Goal: Information Seeking & Learning: Find specific page/section

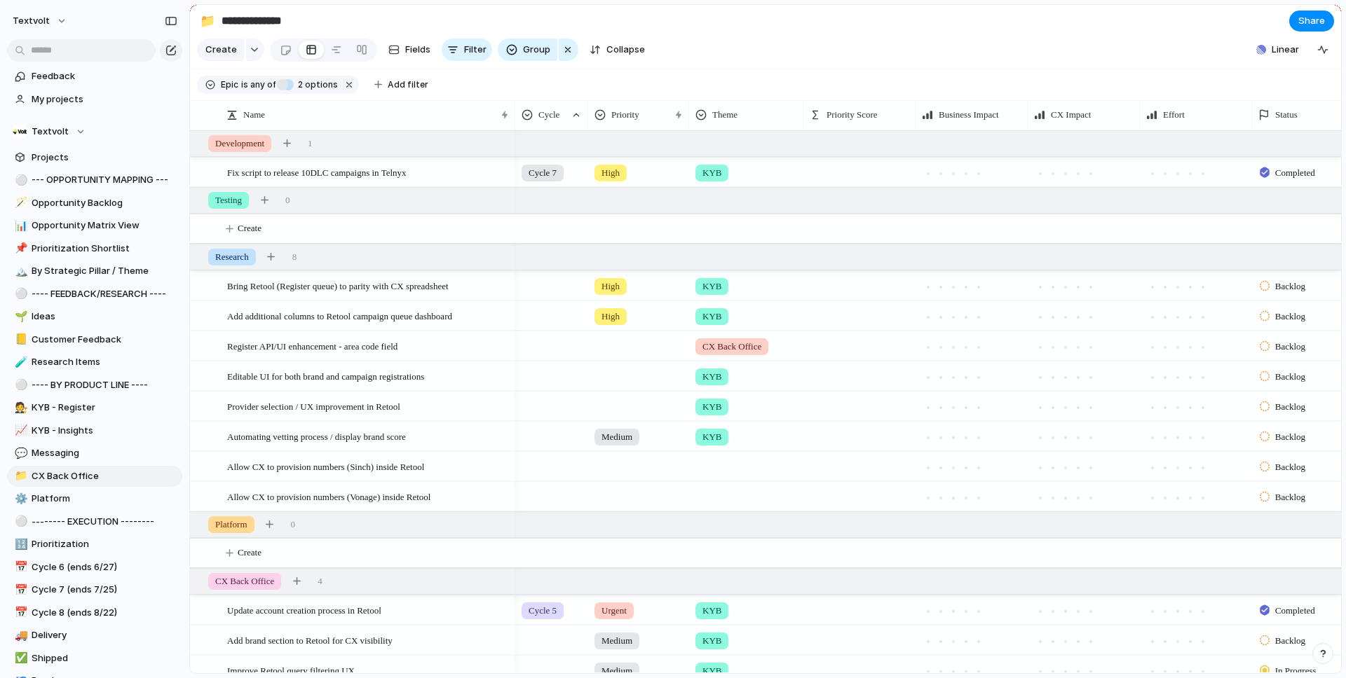
click at [962, 43] on section "Create Fields Filter Group Zoom Collapse Linear" at bounding box center [765, 53] width 1151 height 34
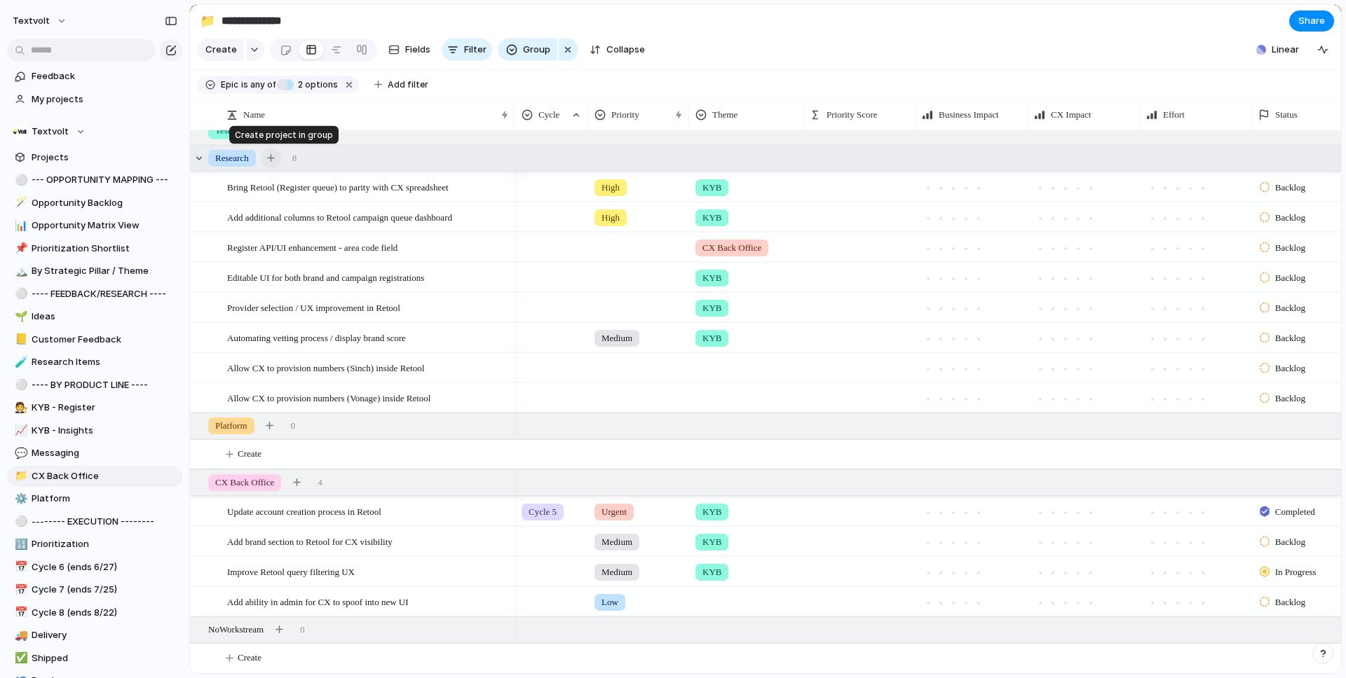
click at [275, 160] on div "button" at bounding box center [271, 158] width 8 height 8
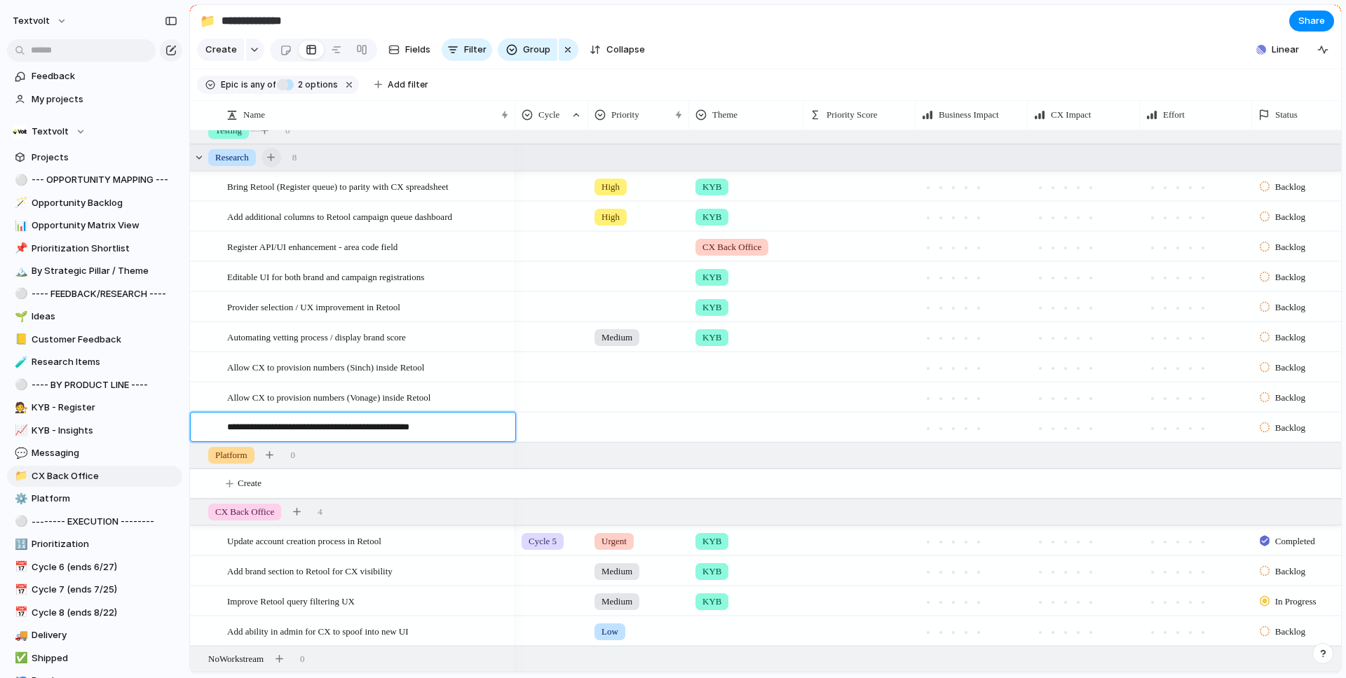
type textarea "**********"
click at [742, 430] on div at bounding box center [746, 424] width 113 height 23
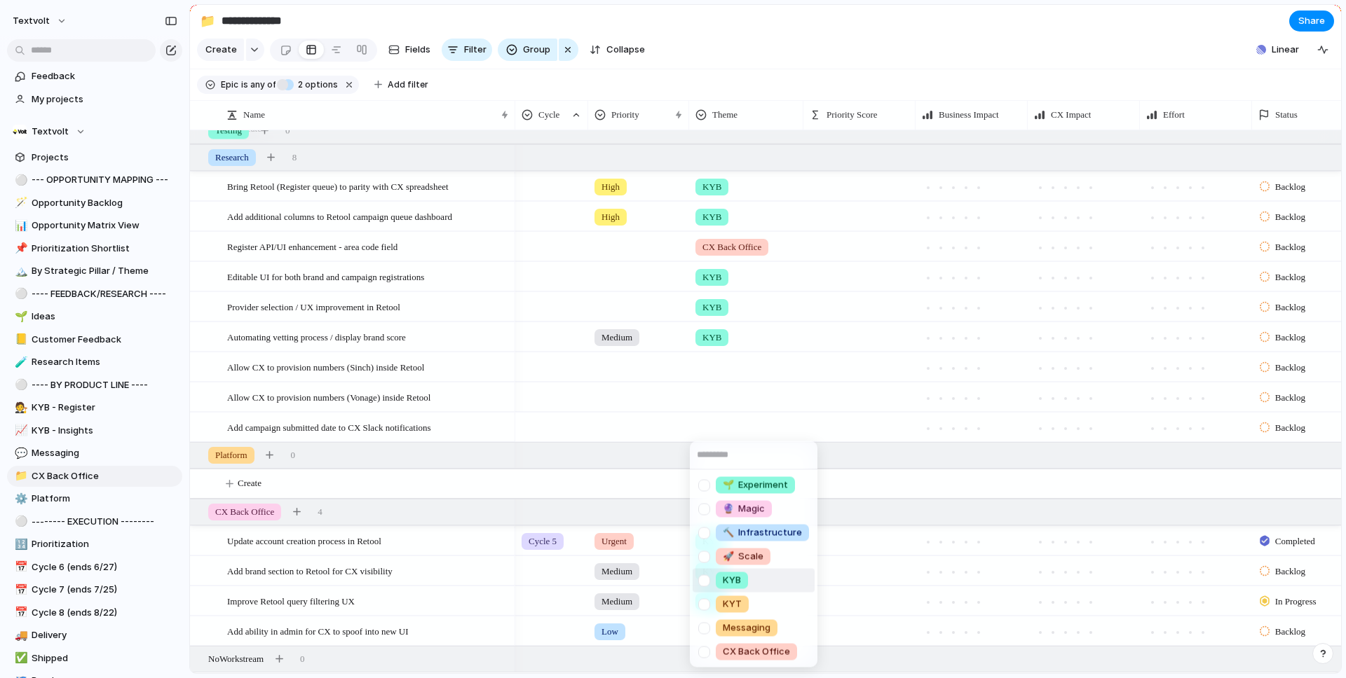
click at [708, 580] on div at bounding box center [704, 580] width 25 height 25
click at [1033, 58] on div "🌱 Experiment 🔮 Magic 🔨 Infrastructure 🚀 Scale KYB KYT Messaging CX Back Office" at bounding box center [673, 339] width 1346 height 678
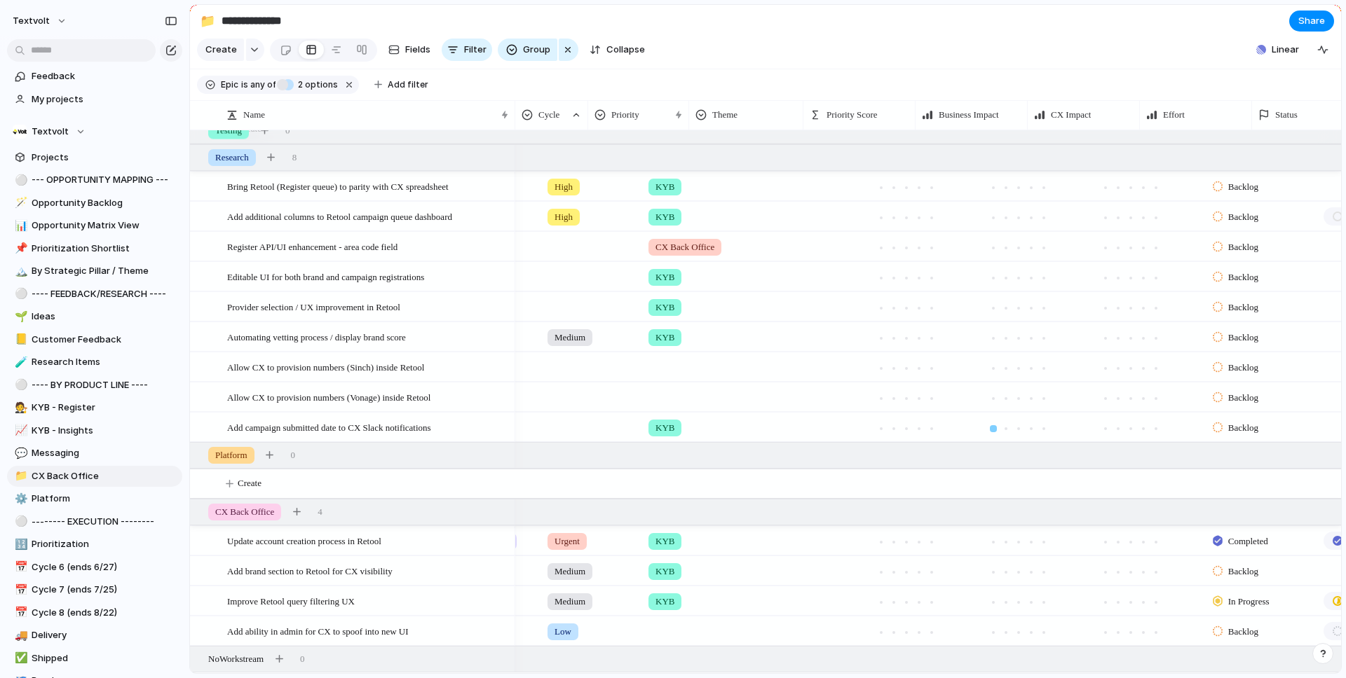
scroll to position [0, 0]
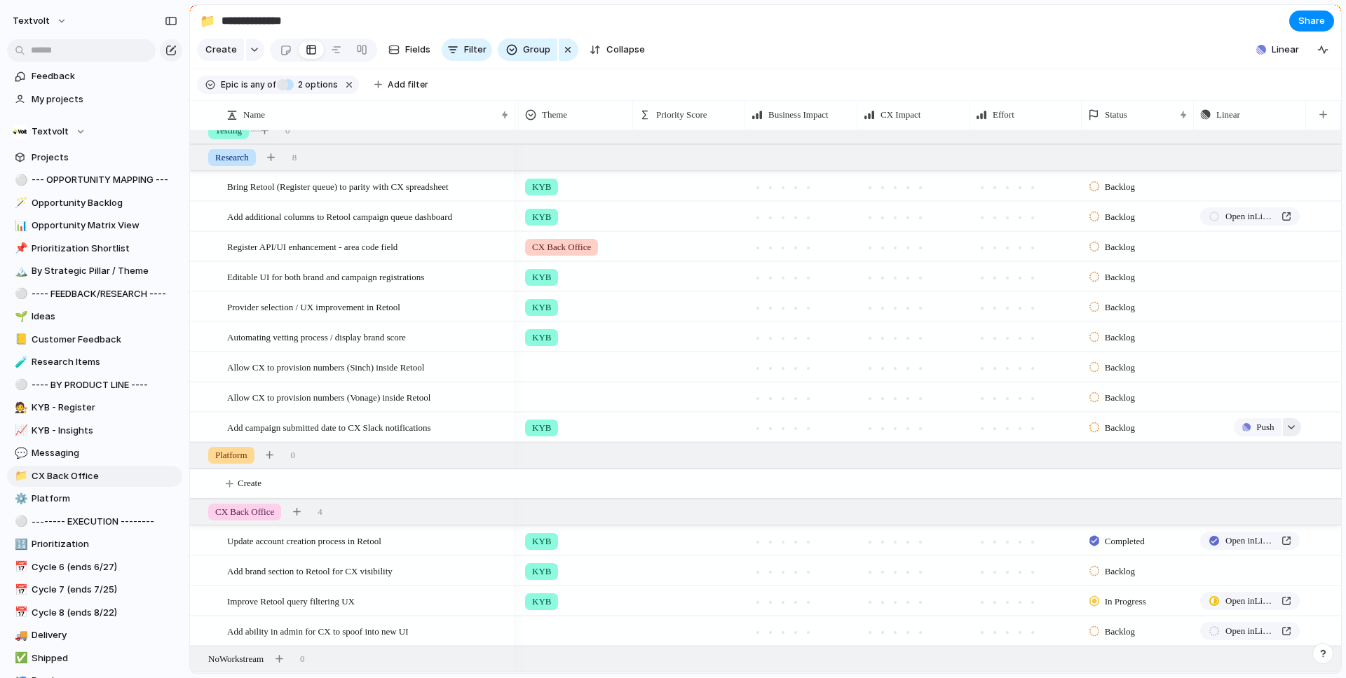
click at [1294, 429] on button "button" at bounding box center [1291, 427] width 18 height 18
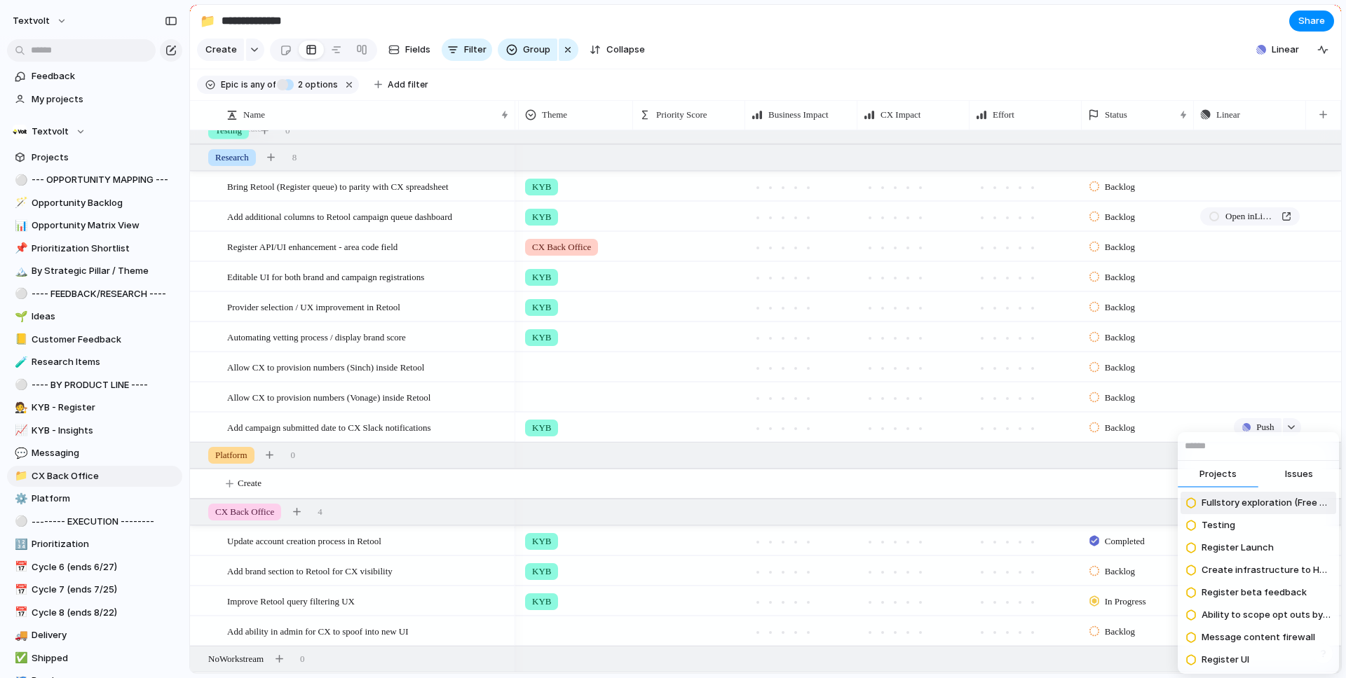
click at [1294, 474] on span "Issues" at bounding box center [1299, 474] width 28 height 14
click at [1271, 449] on input "text" at bounding box center [1257, 446] width 161 height 28
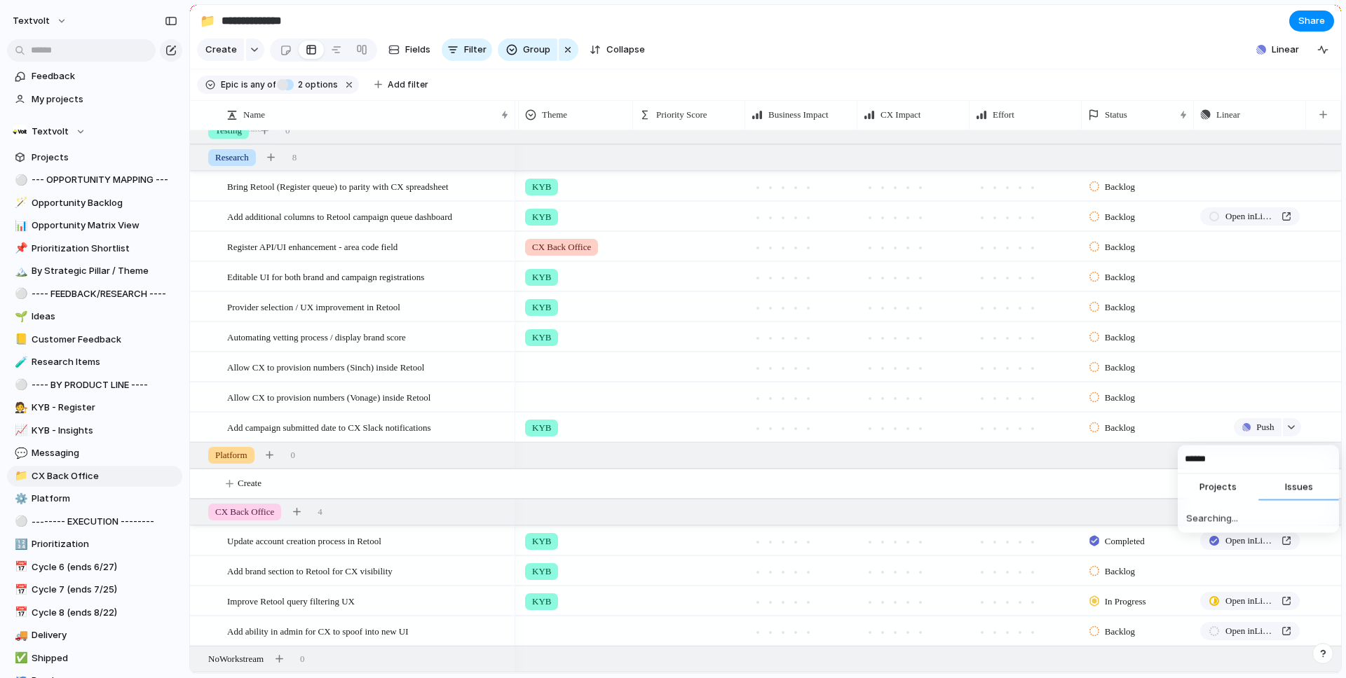
type input "******"
click at [1238, 514] on span "Add Campaign created_at date to CX notifications" at bounding box center [1265, 516] width 129 height 14
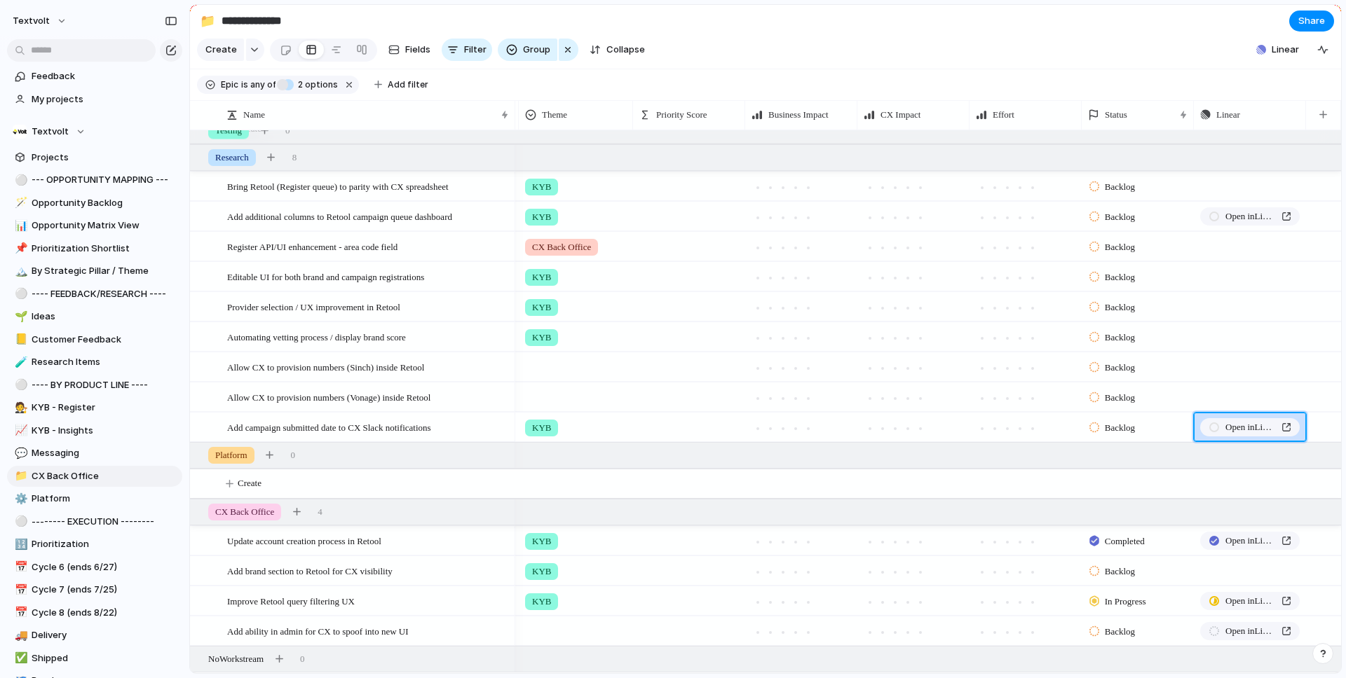
click at [1140, 59] on section "Create Fields Filter Group Zoom Collapse Linear" at bounding box center [765, 53] width 1151 height 34
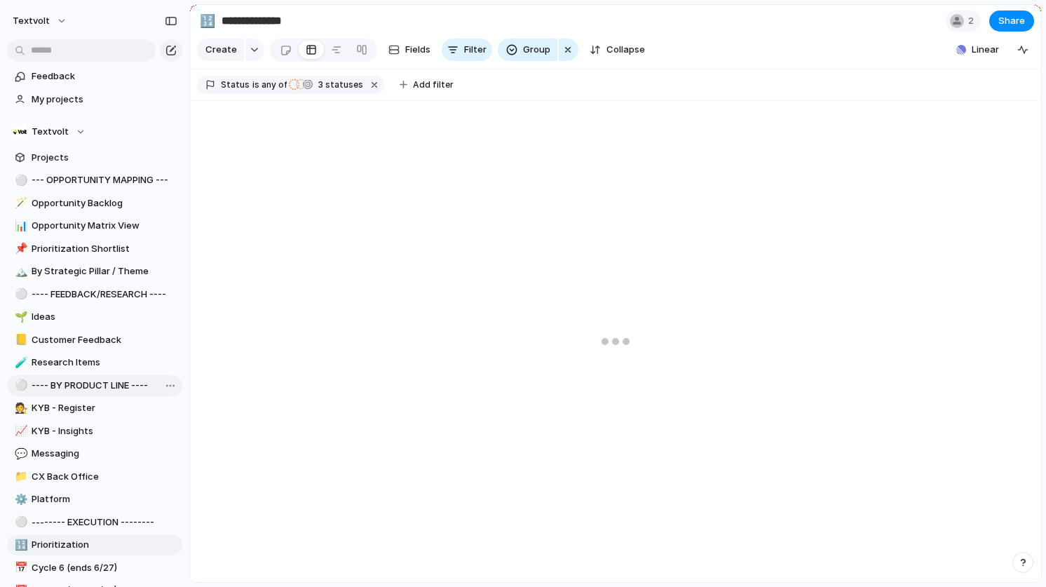
scroll to position [264, 0]
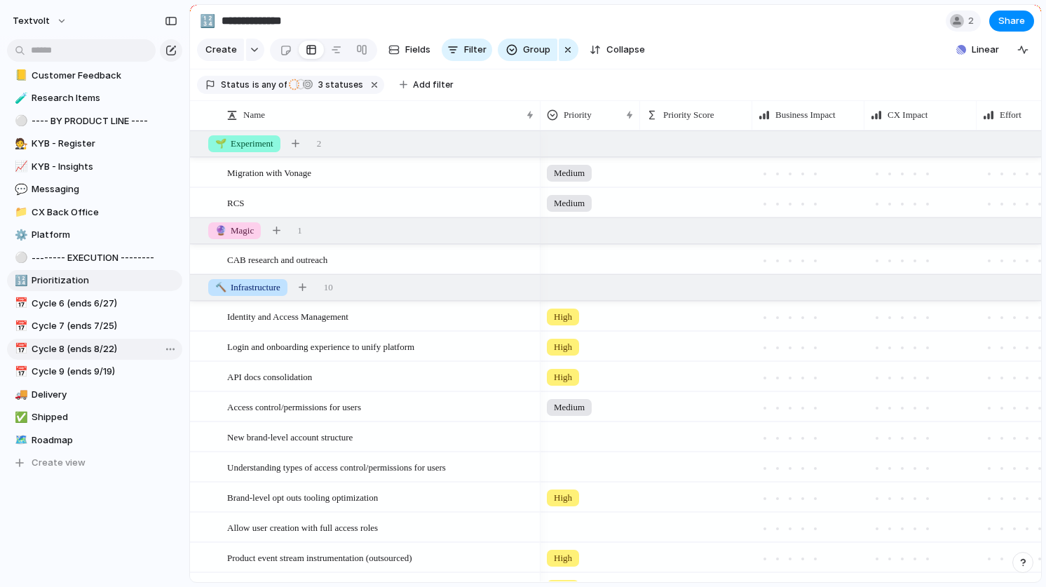
click at [113, 352] on span "Cycle 8 (ends 8/22)" at bounding box center [105, 349] width 146 height 14
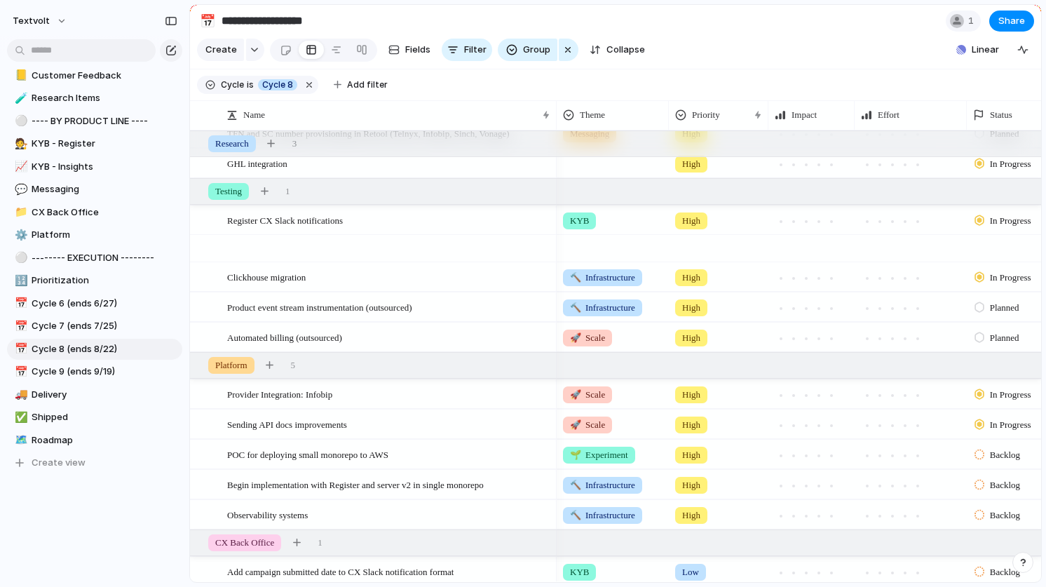
scroll to position [308, 0]
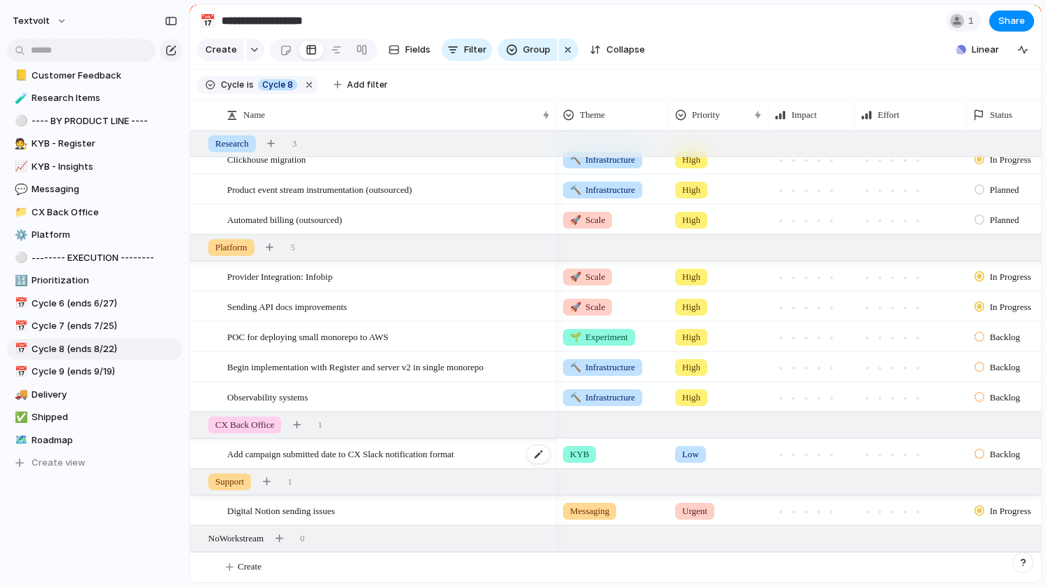
click at [448, 453] on span "Add campaign submitted date to CX Slack notification format" at bounding box center [340, 453] width 226 height 16
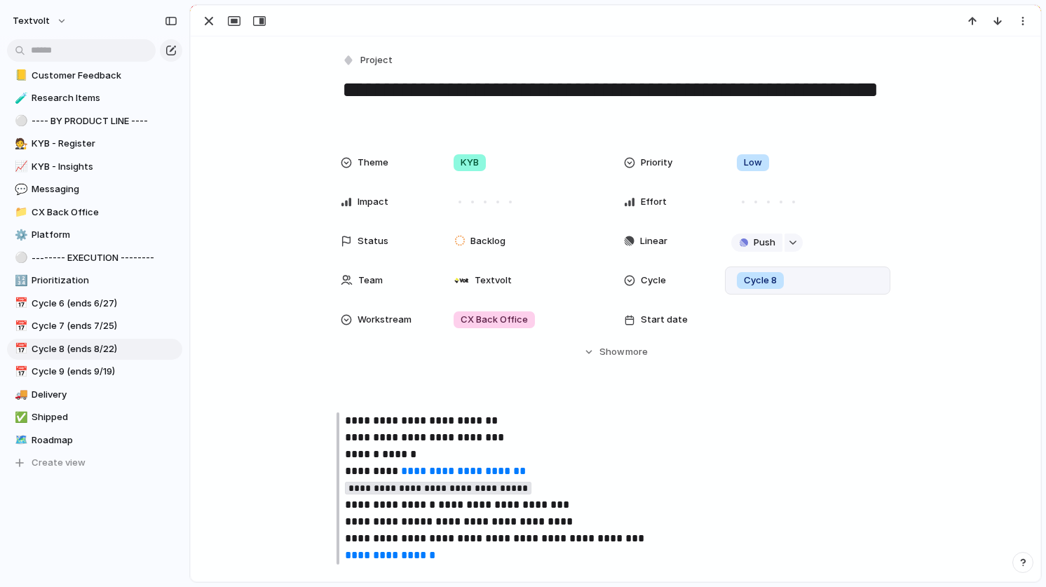
click at [758, 282] on span "Cycle 8" at bounding box center [760, 280] width 33 height 14
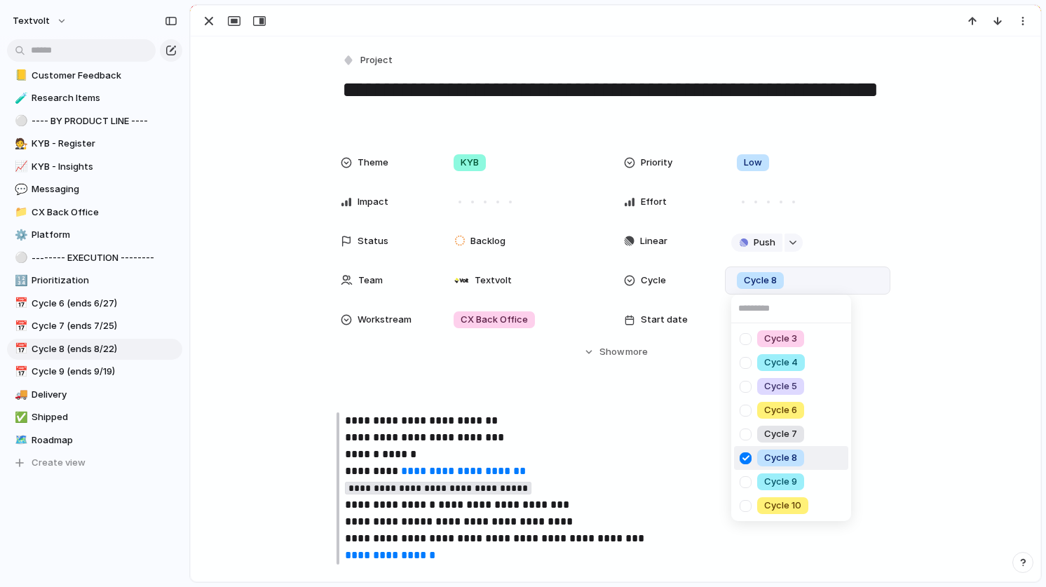
click at [744, 455] on div at bounding box center [745, 458] width 25 height 25
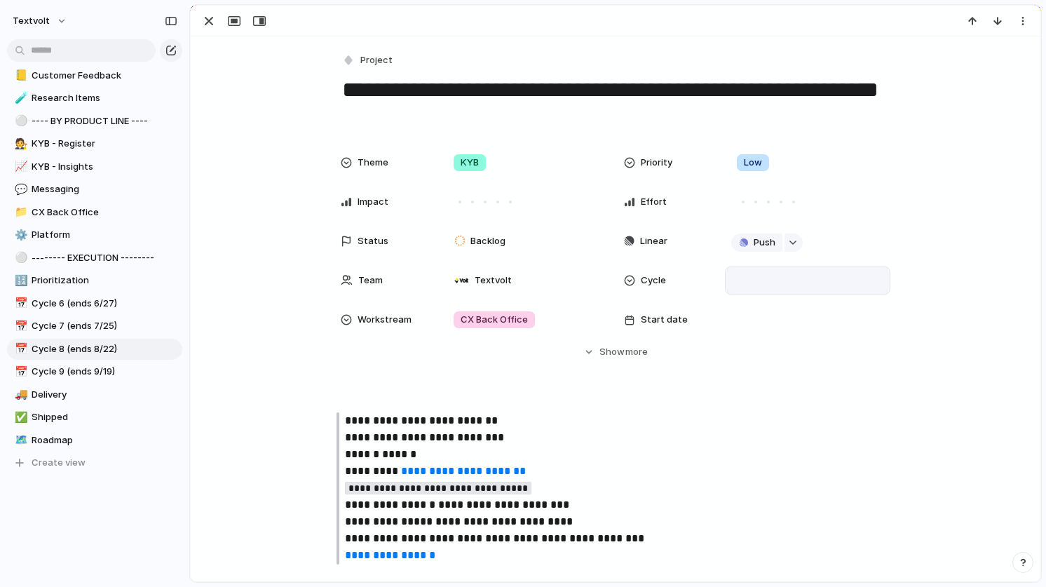
click at [610, 407] on div "Cycle 3 Cycle 4 Cycle 5 Cycle 6 Cycle 7 Cycle 8 Cycle 9 Cycle 10" at bounding box center [523, 293] width 1046 height 587
click at [107, 213] on span "CX Back Office" at bounding box center [105, 212] width 146 height 14
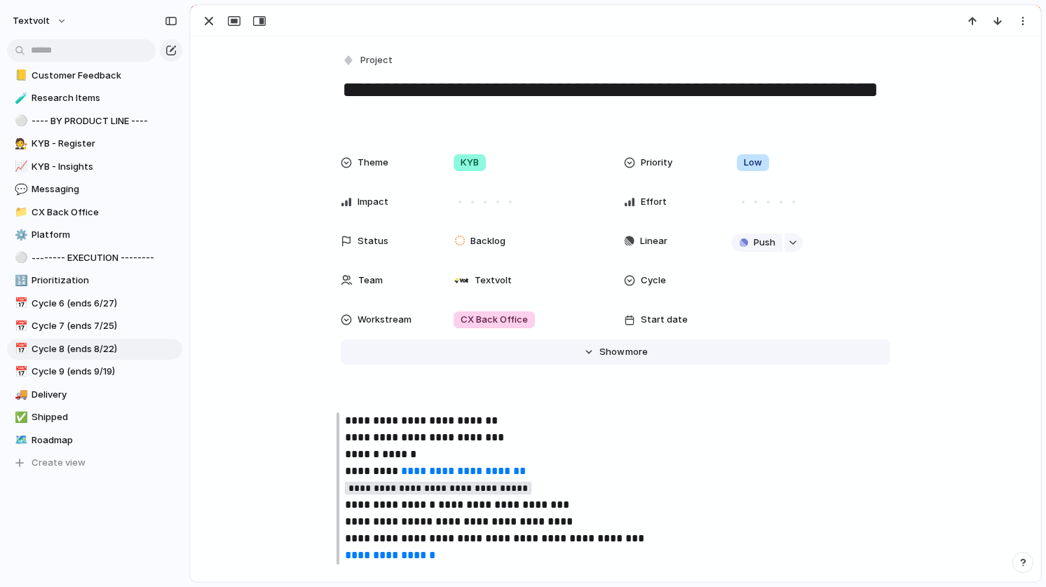
click at [605, 350] on span "Show" at bounding box center [611, 352] width 25 height 14
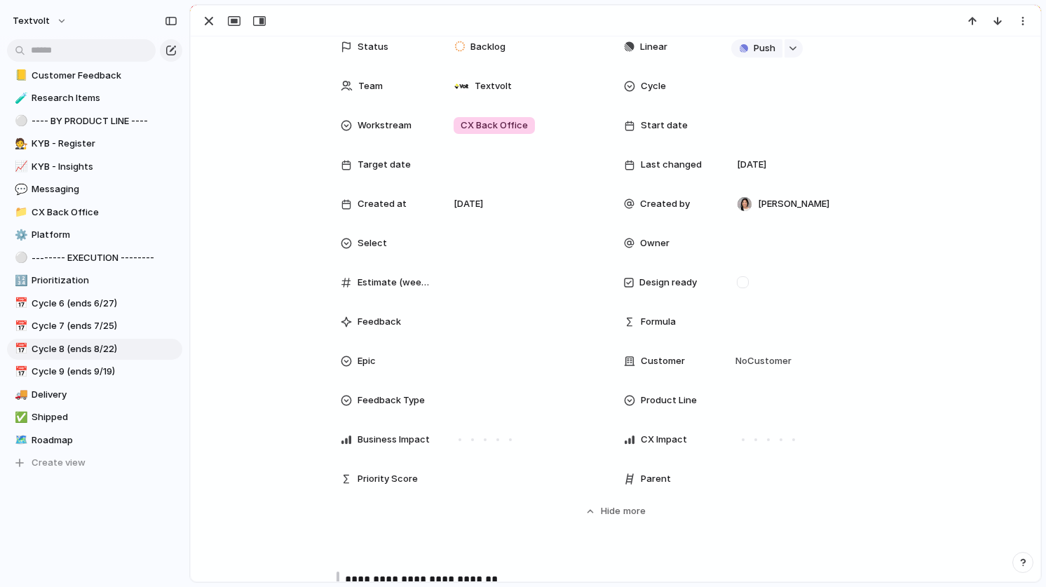
scroll to position [198, 0]
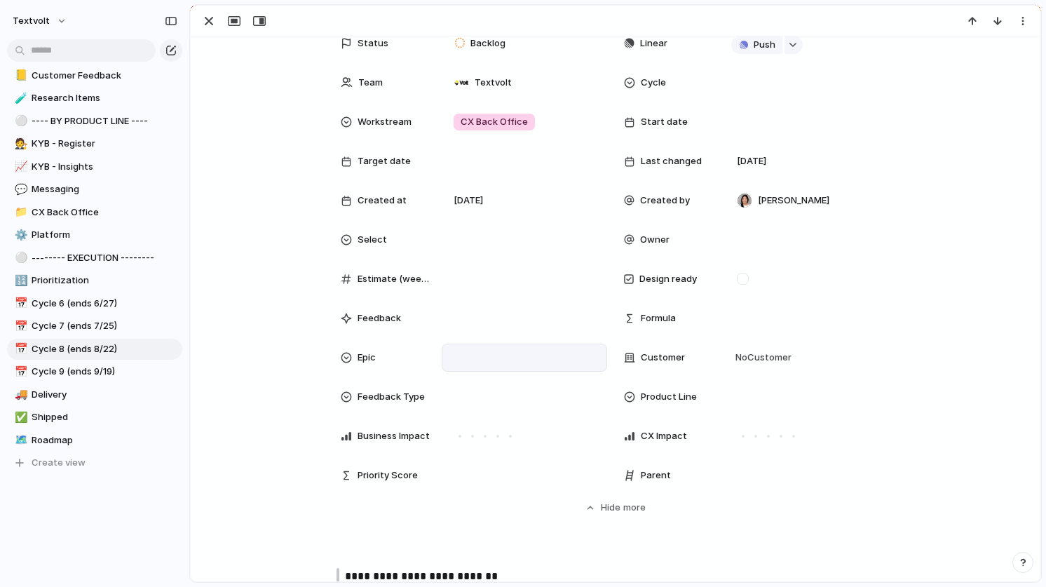
click at [531, 357] on div at bounding box center [524, 357] width 153 height 15
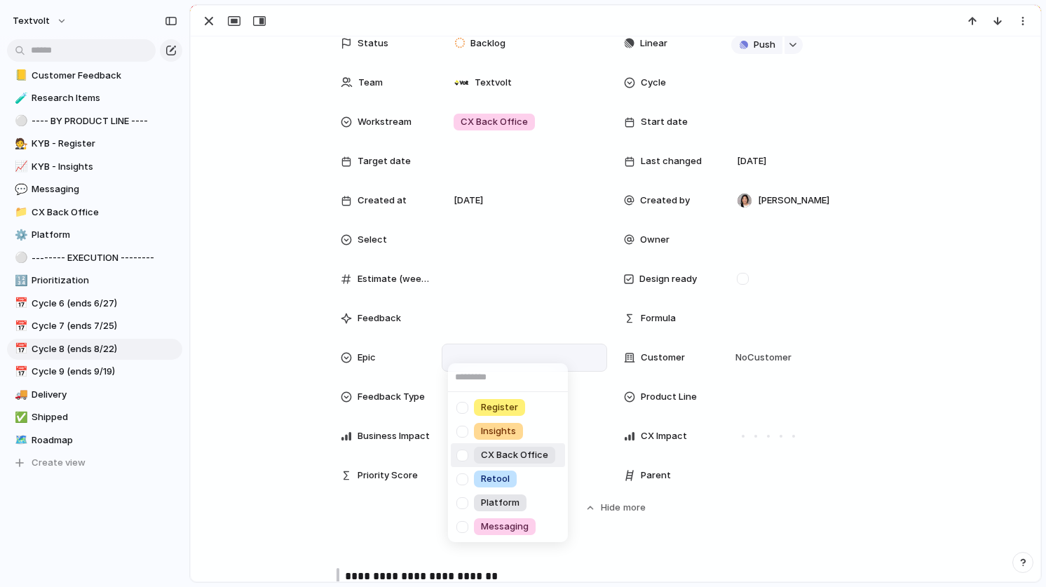
click at [460, 451] on div at bounding box center [462, 455] width 25 height 25
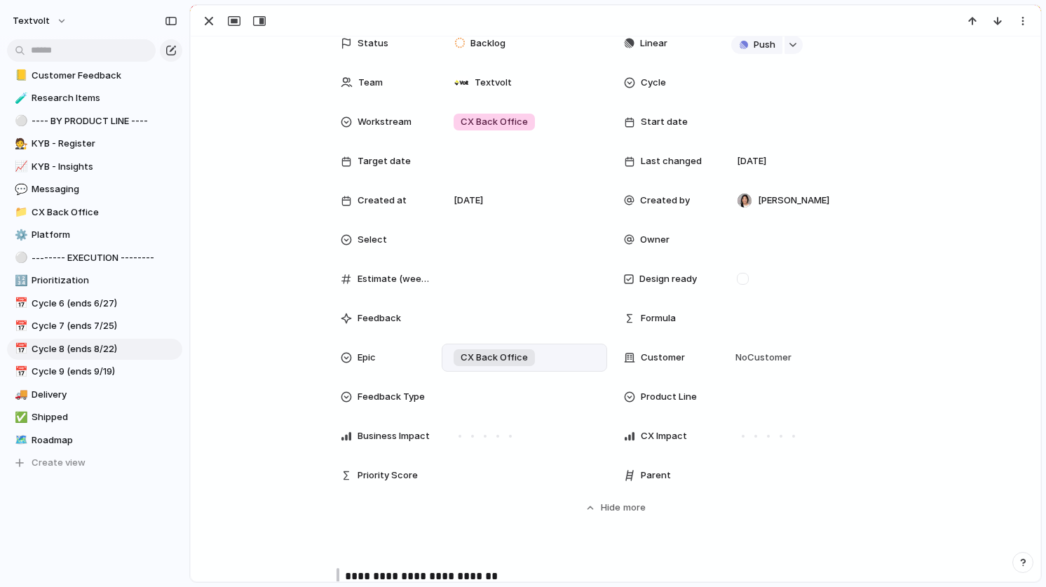
click at [282, 423] on div "Register Insights CX Back Office Retool Platform Messaging" at bounding box center [523, 293] width 1046 height 587
click at [135, 207] on span "CX Back Office" at bounding box center [105, 212] width 146 height 14
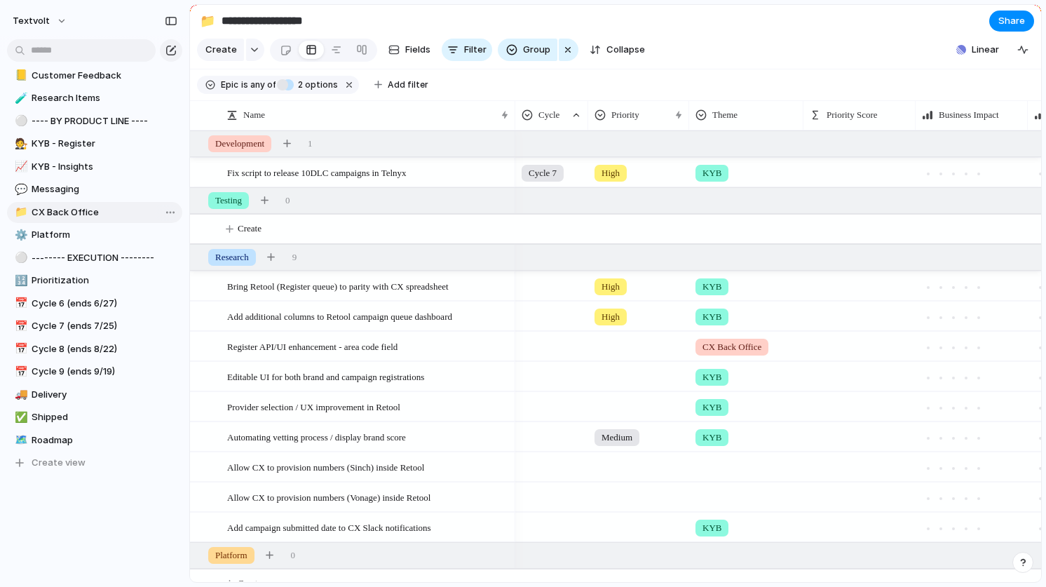
type input "**********"
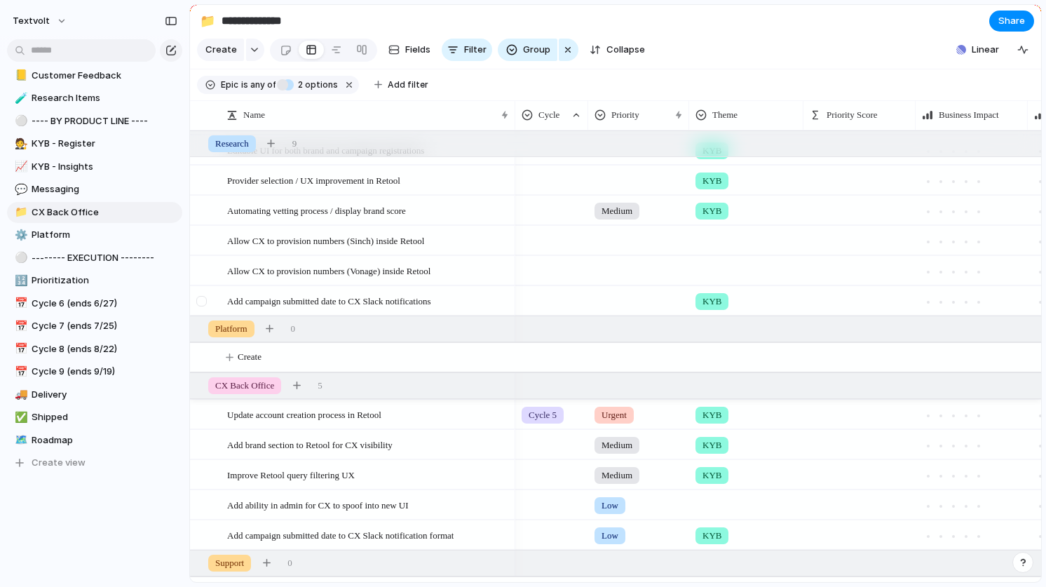
click at [204, 300] on div at bounding box center [201, 301] width 11 height 11
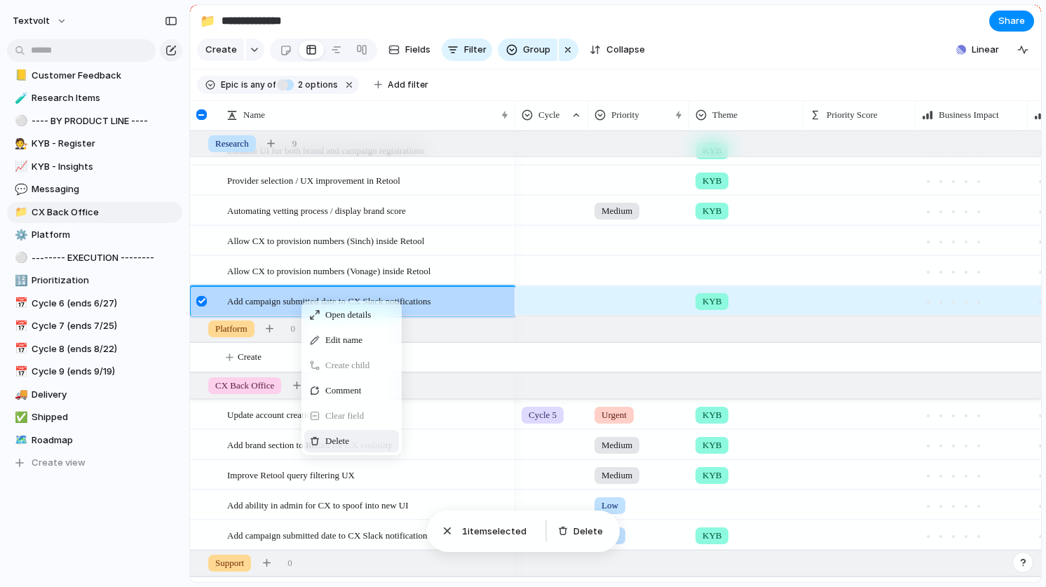
click at [334, 442] on span "Delete" at bounding box center [337, 441] width 24 height 14
